Goal: Task Accomplishment & Management: Manage account settings

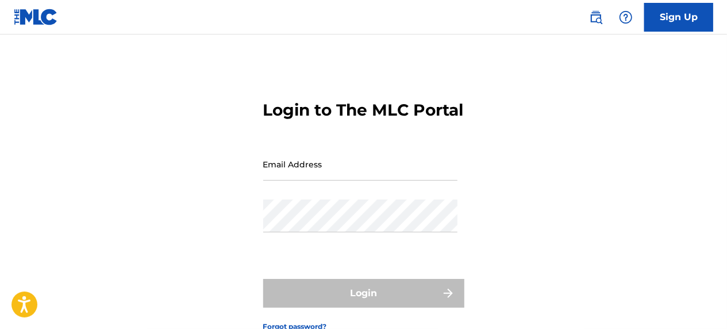
click at [392, 176] on input "Email Address" at bounding box center [360, 164] width 194 height 33
paste input "[EMAIL_ADDRESS][DOMAIN_NAME]"
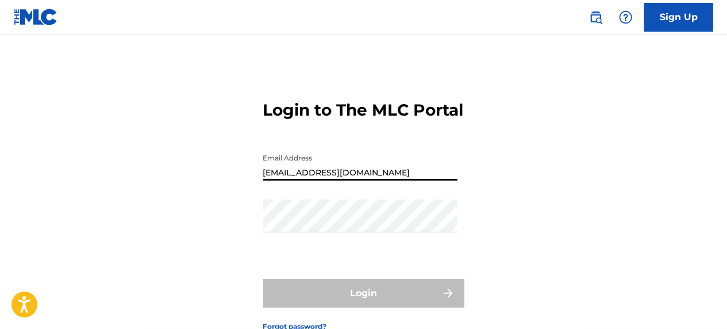
type input "[EMAIL_ADDRESS][DOMAIN_NAME]"
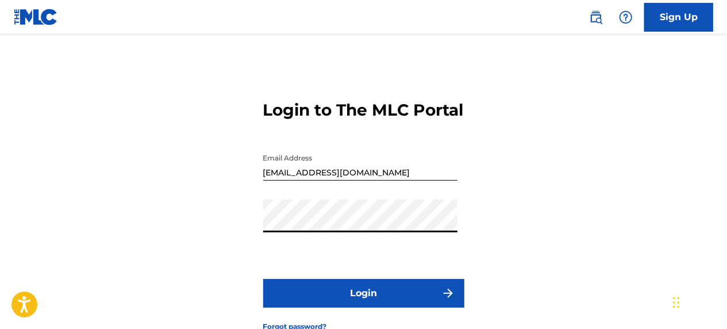
click at [263, 279] on button "Login" at bounding box center [363, 293] width 201 height 29
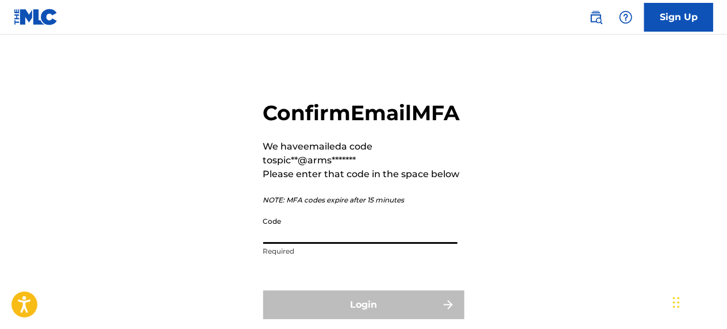
click at [336, 244] on input "Code" at bounding box center [360, 227] width 194 height 33
paste input "378948"
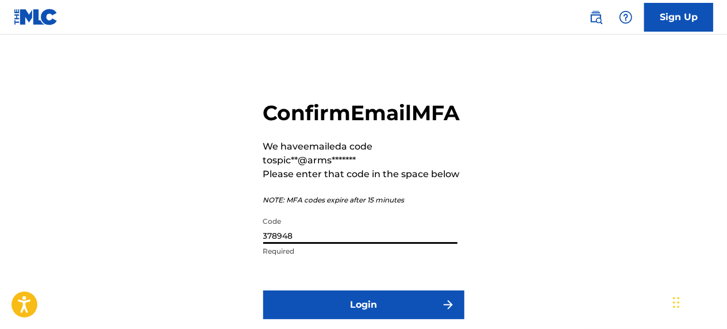
type input "378948"
click at [263, 290] on button "Login" at bounding box center [363, 304] width 201 height 29
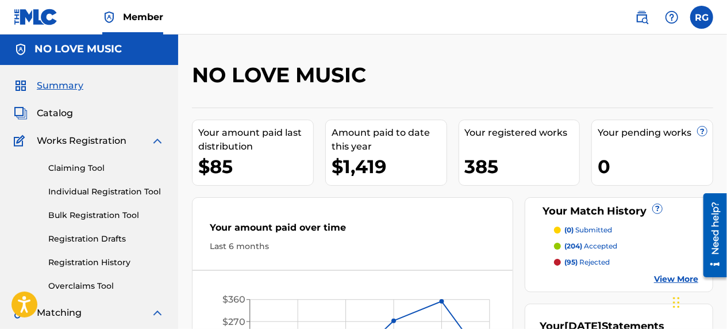
scroll to position [2, 0]
